Goal: Check status

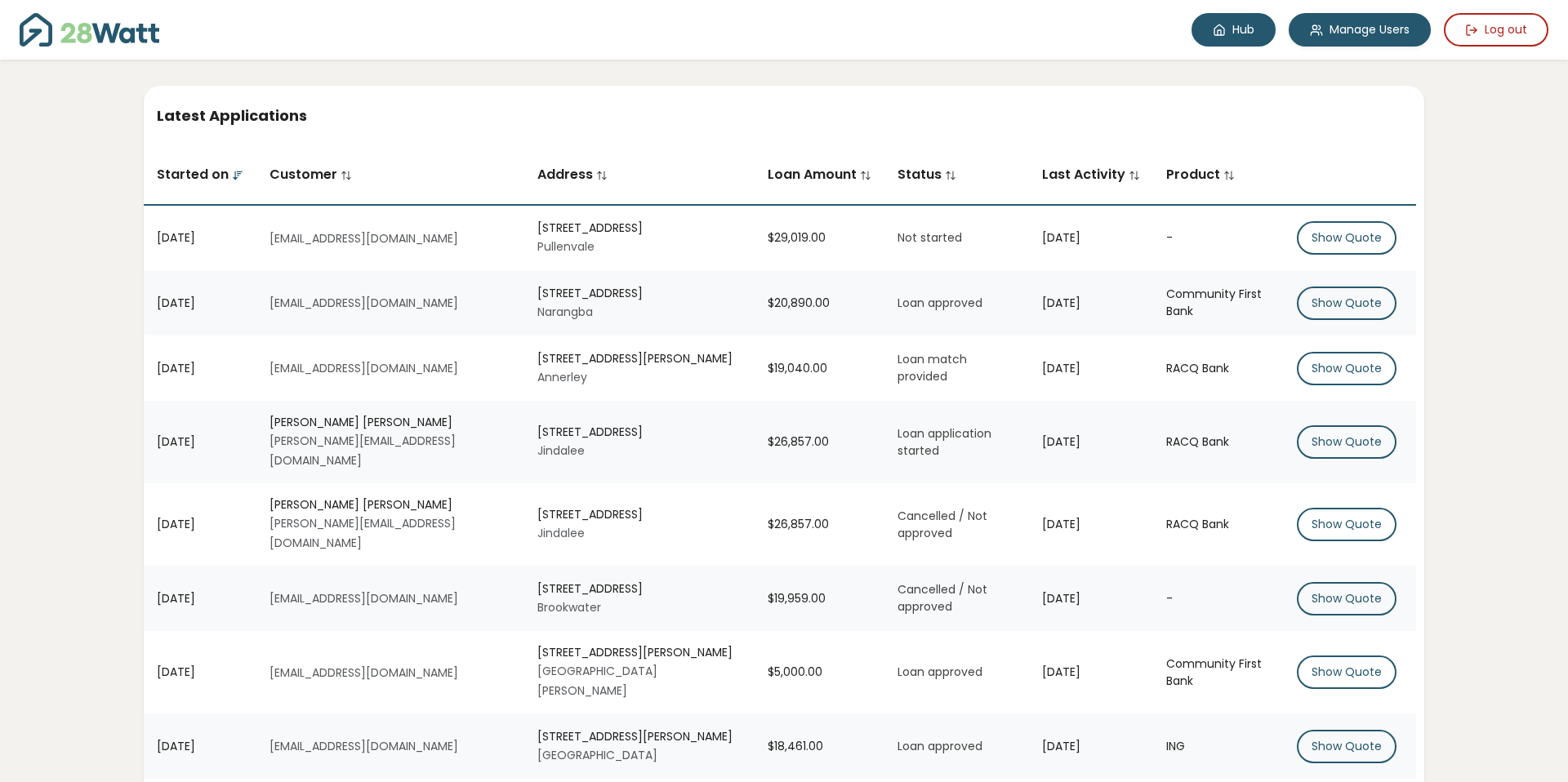
click at [1245, 29] on link "Hub" at bounding box center [1233, 30] width 84 height 34
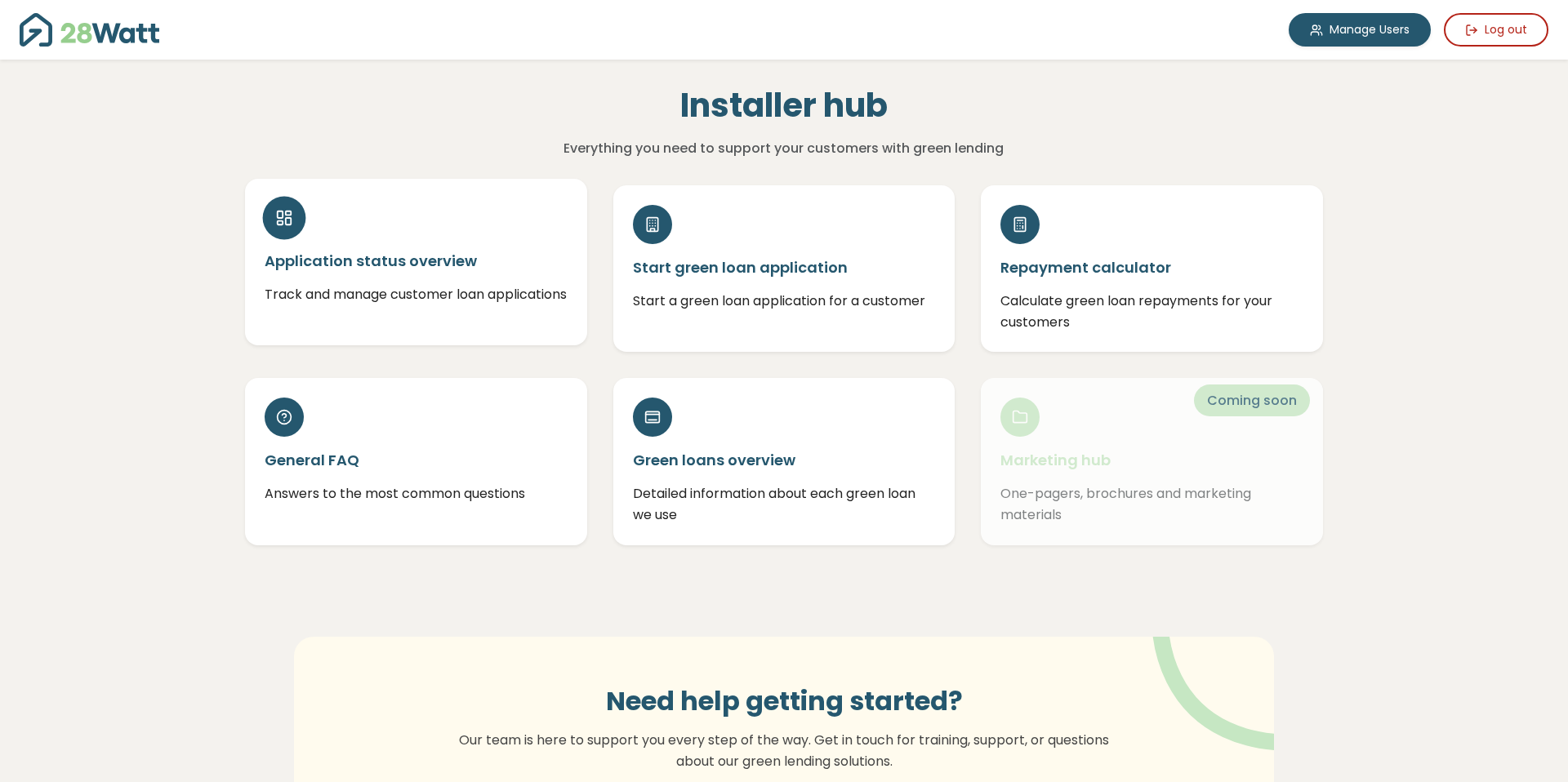
click at [454, 267] on h5 "Application status overview" at bounding box center [416, 261] width 303 height 21
